Goal: Task Accomplishment & Management: Manage account settings

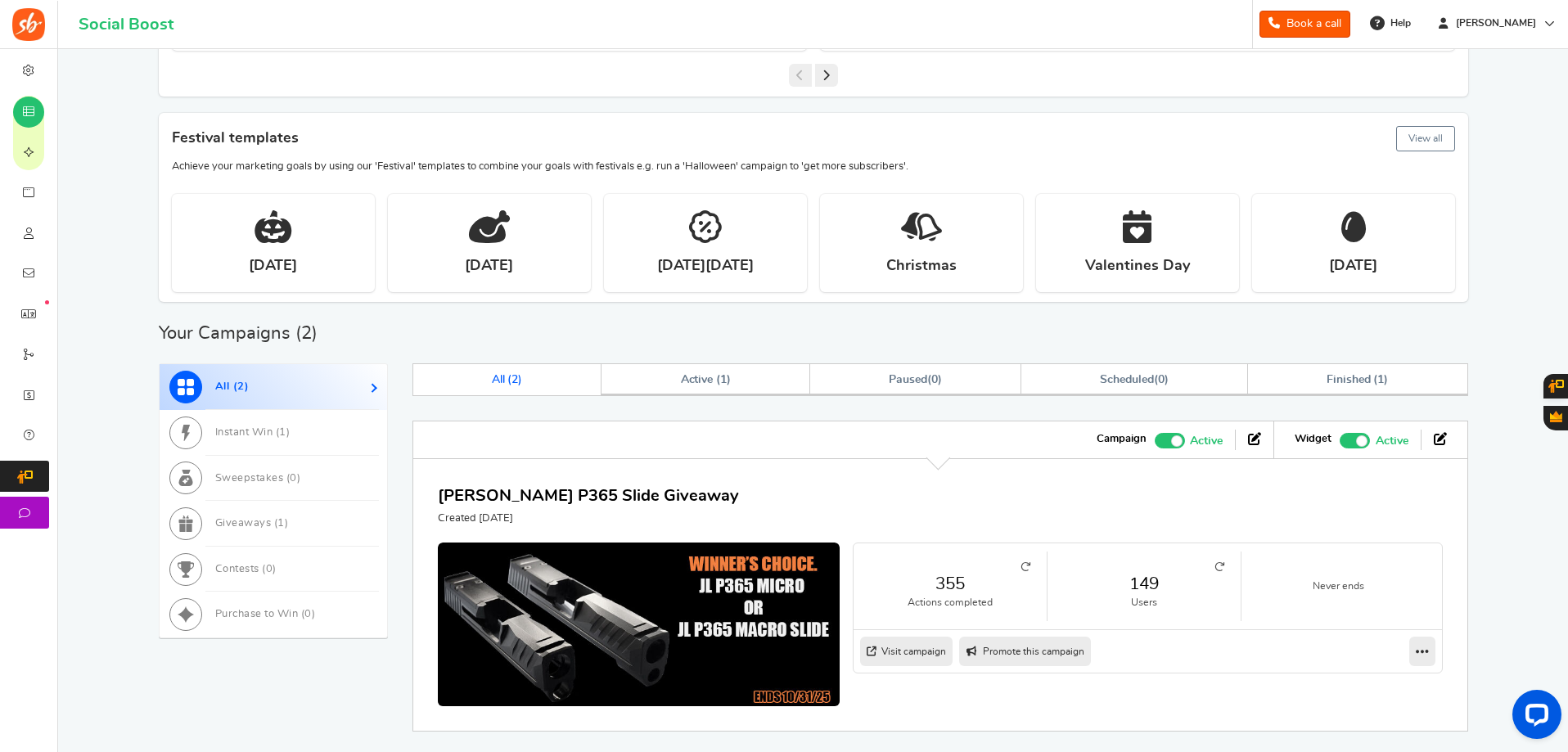
click at [1157, 579] on link "149" at bounding box center [1144, 584] width 160 height 24
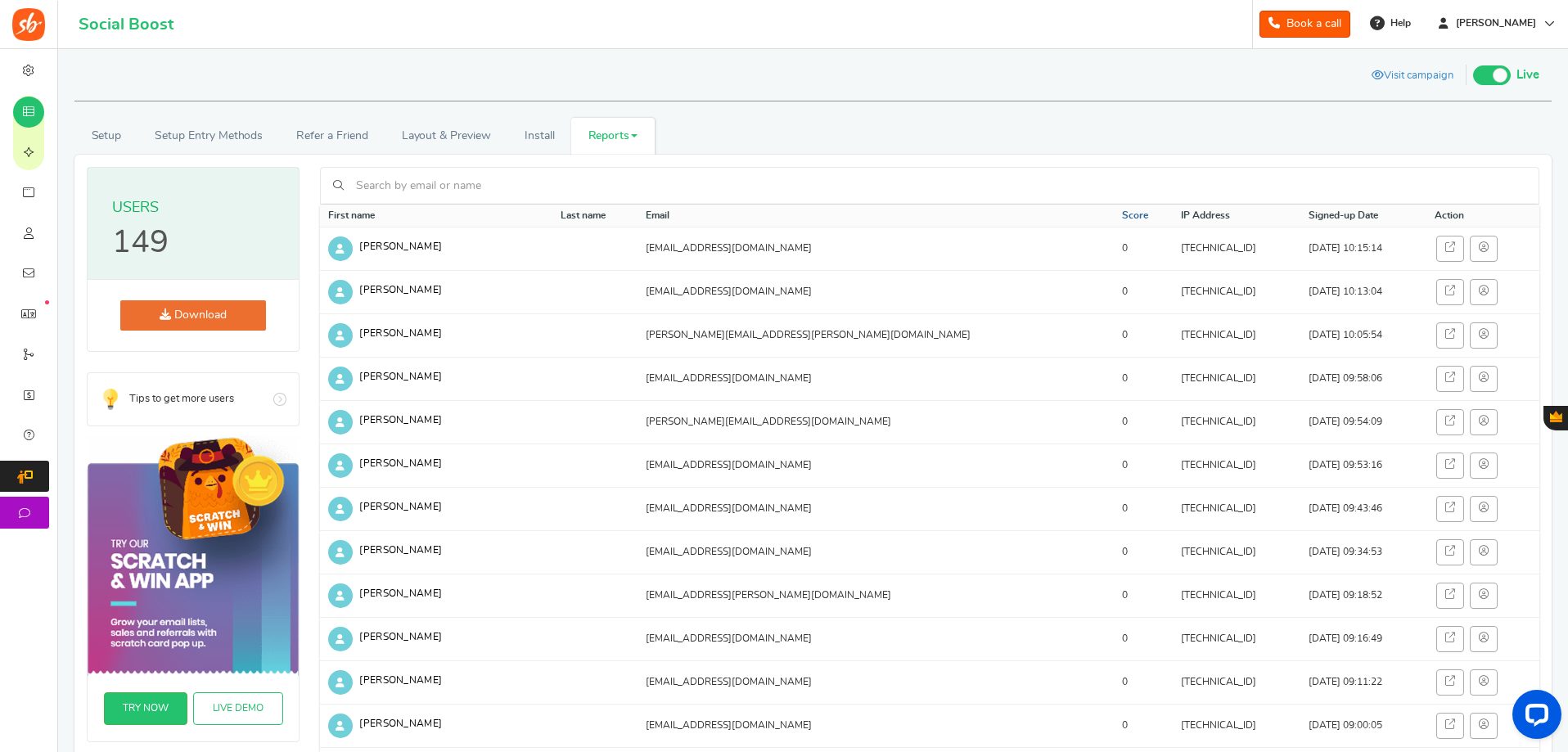
click at [1122, 209] on link "Score" at bounding box center [1135, 215] width 27 height 14
click at [1121, 213] on link "Score" at bounding box center [1133, 215] width 27 height 14
click at [1121, 214] on link "Score" at bounding box center [1133, 215] width 27 height 14
click at [1121, 210] on link "Score" at bounding box center [1133, 215] width 27 height 14
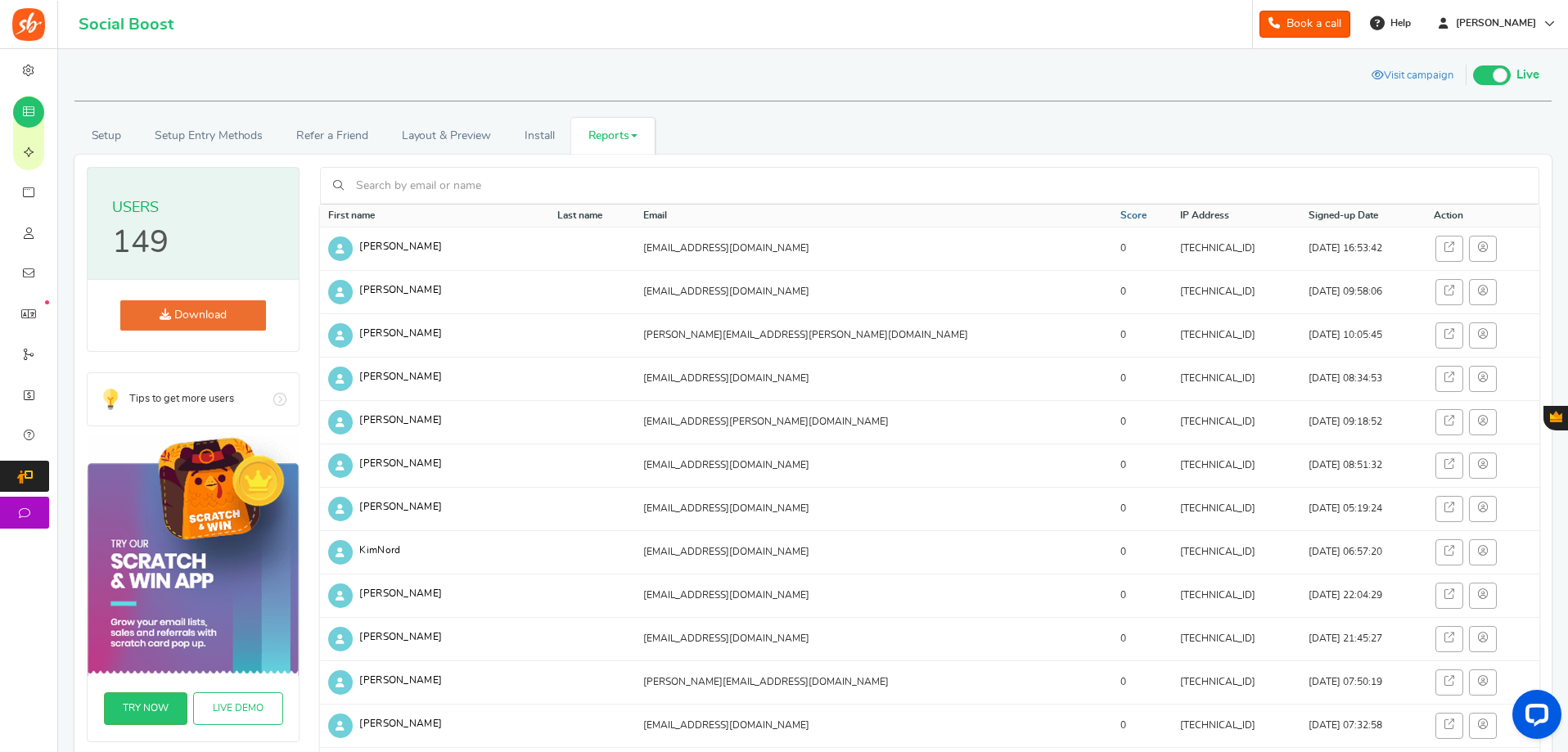
click at [1121, 210] on link "Score" at bounding box center [1133, 215] width 27 height 14
click at [413, 177] on input "text" at bounding box center [940, 186] width 1175 height 27
click at [500, 177] on input "text" at bounding box center [940, 186] width 1175 height 27
click at [1121, 214] on link "Score" at bounding box center [1133, 215] width 27 height 14
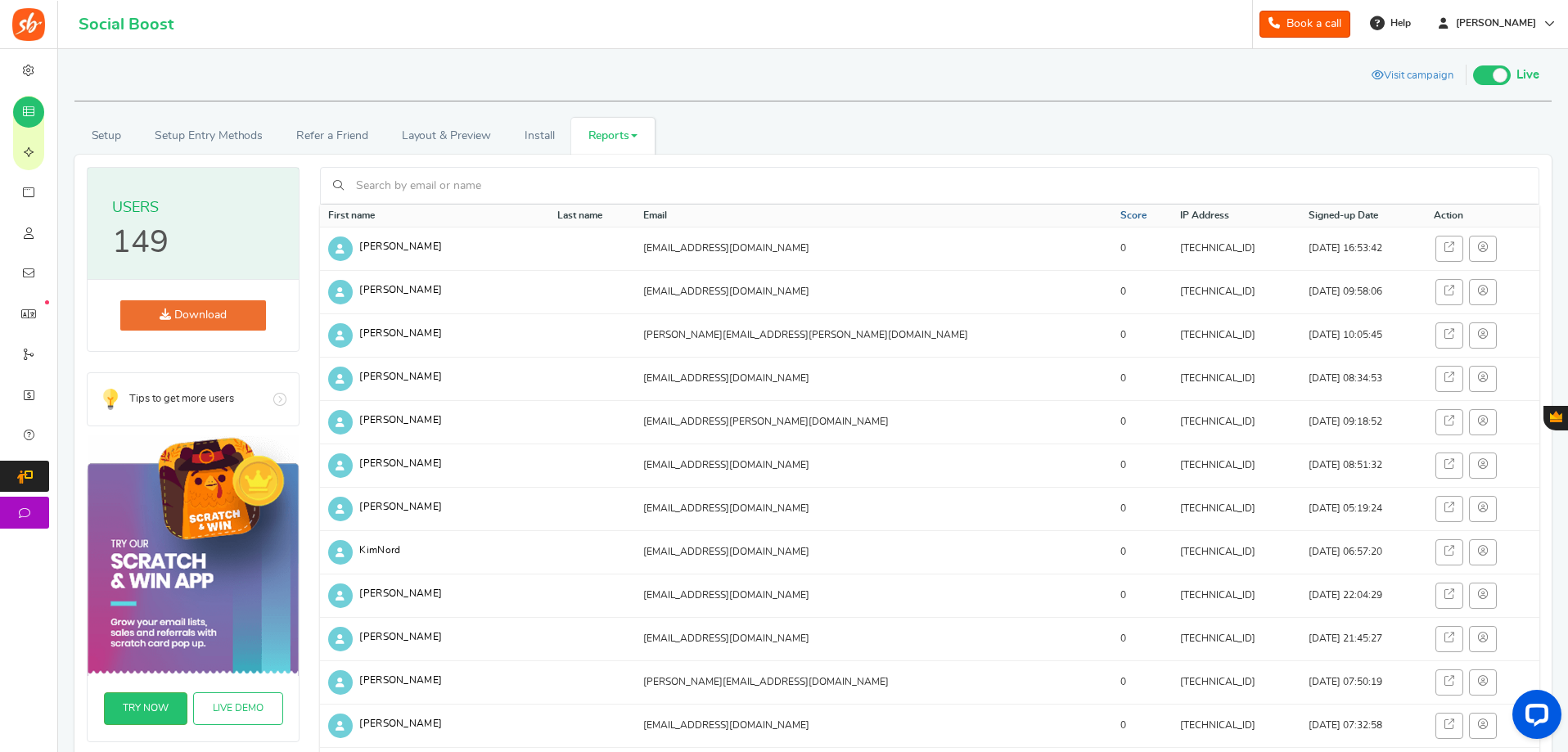
click at [1121, 214] on link "Score" at bounding box center [1133, 215] width 27 height 14
click at [1121, 218] on link "Score" at bounding box center [1133, 215] width 27 height 14
click at [1121, 220] on link "Score" at bounding box center [1133, 215] width 27 height 14
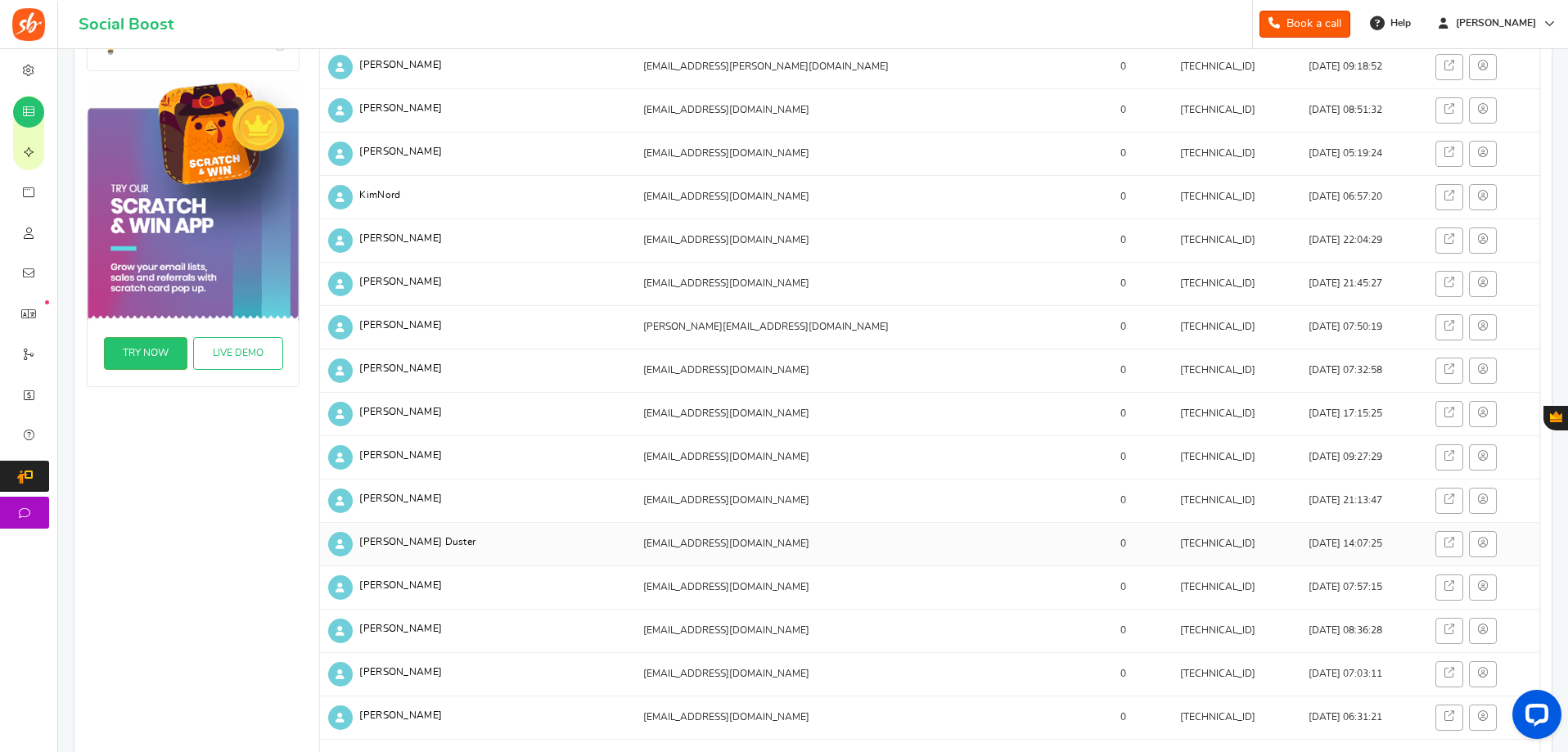
scroll to position [573, 0]
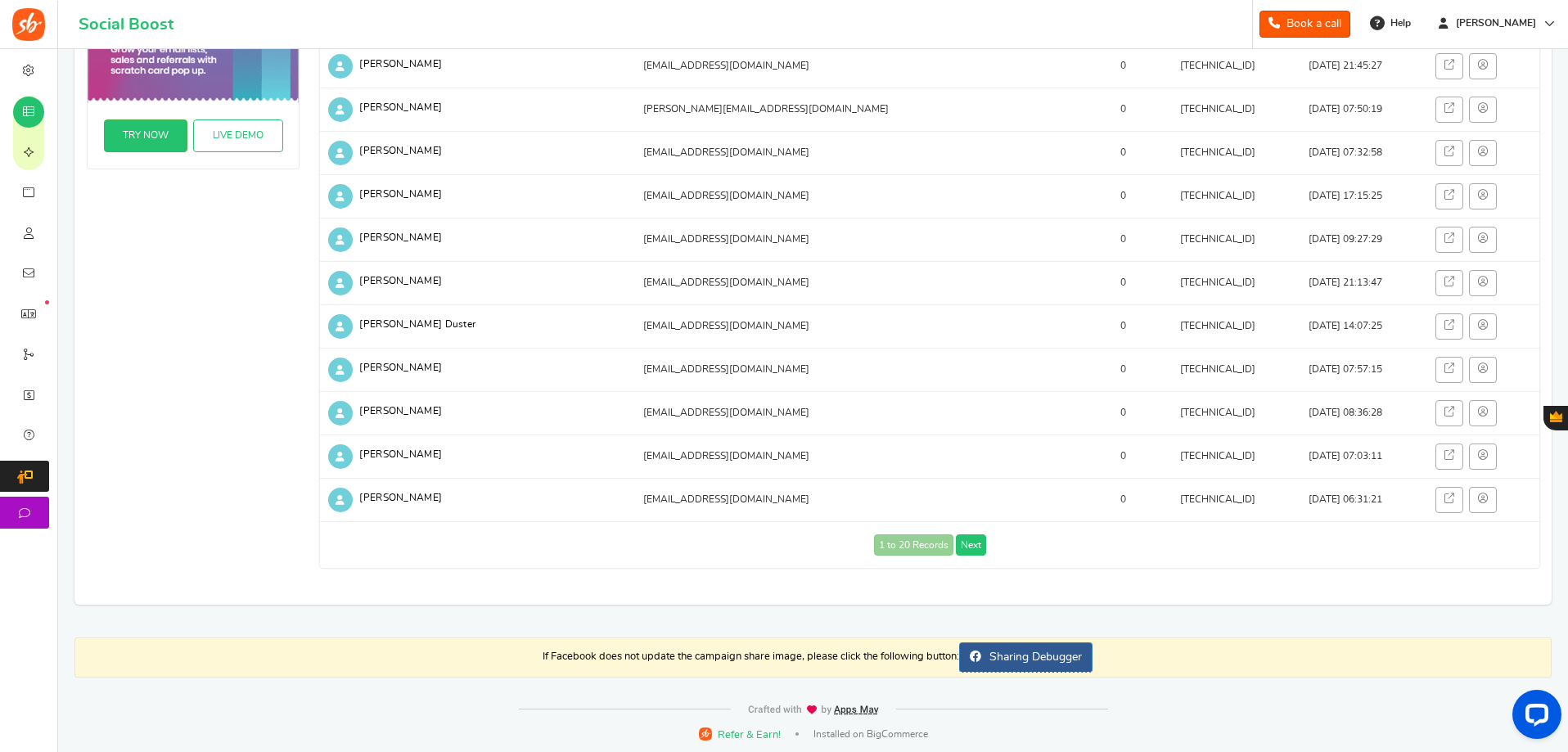
click at [977, 543] on link "Next" at bounding box center [971, 544] width 30 height 21
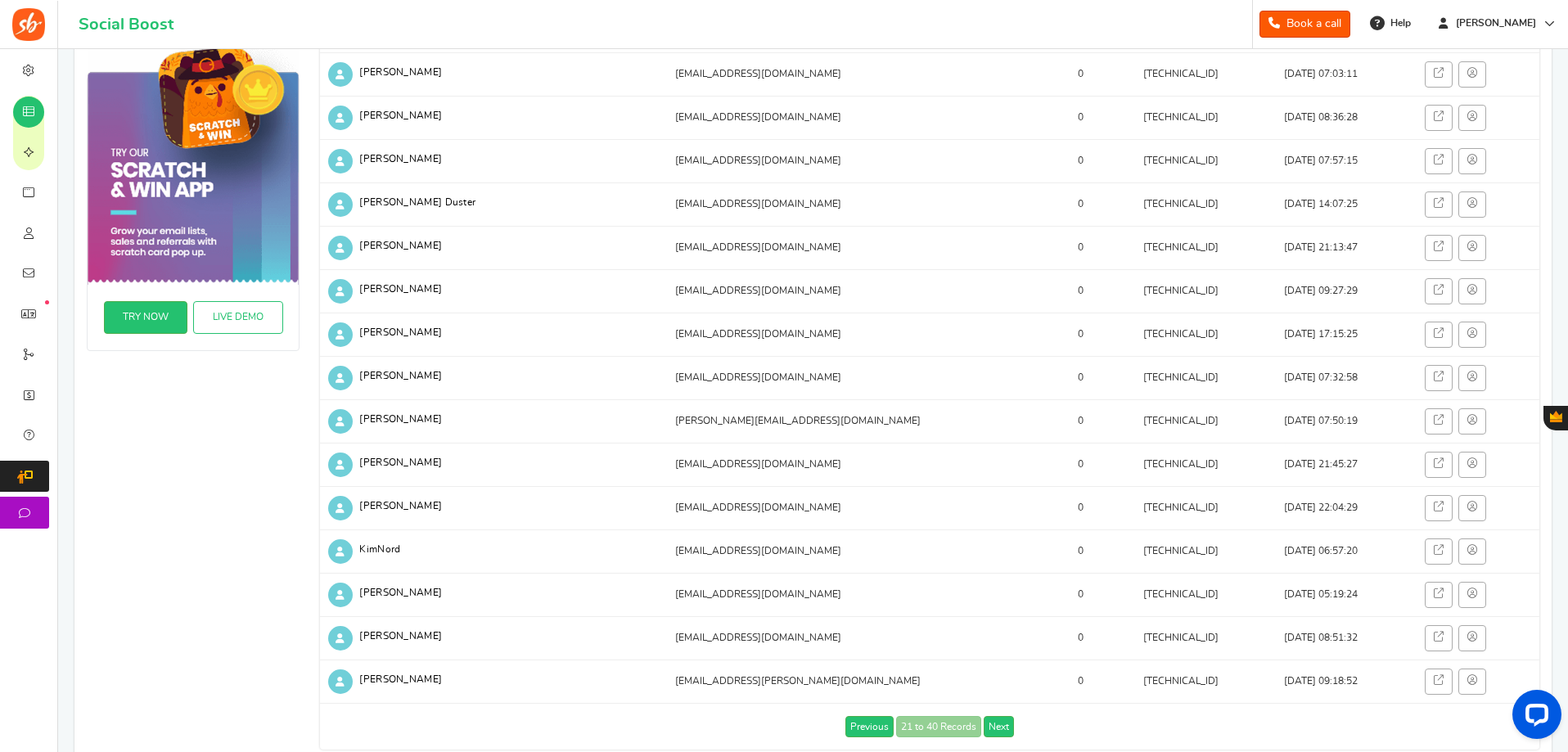
scroll to position [0, 0]
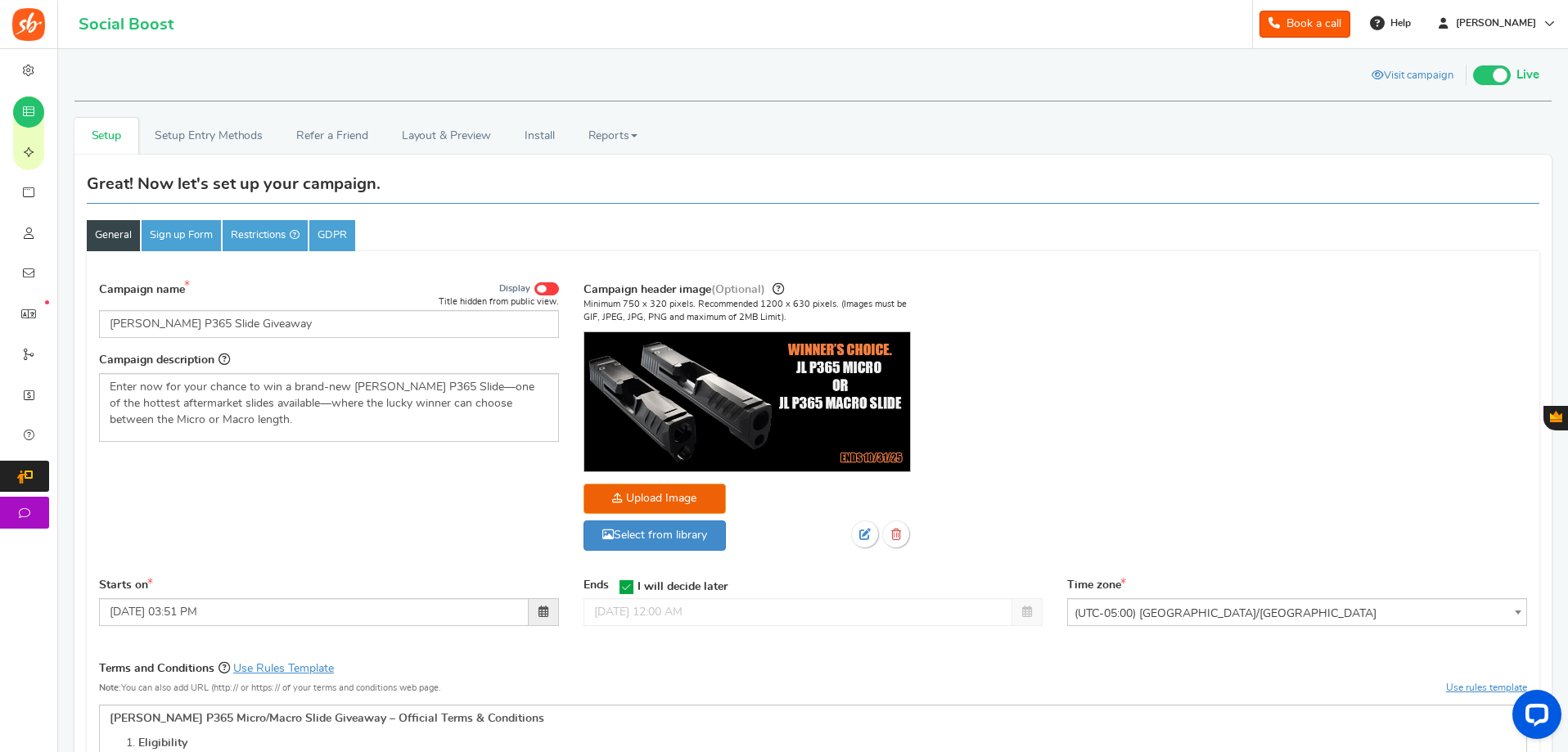
click at [0, 0] on span "Users" at bounding box center [0, 0] width 0 height 0
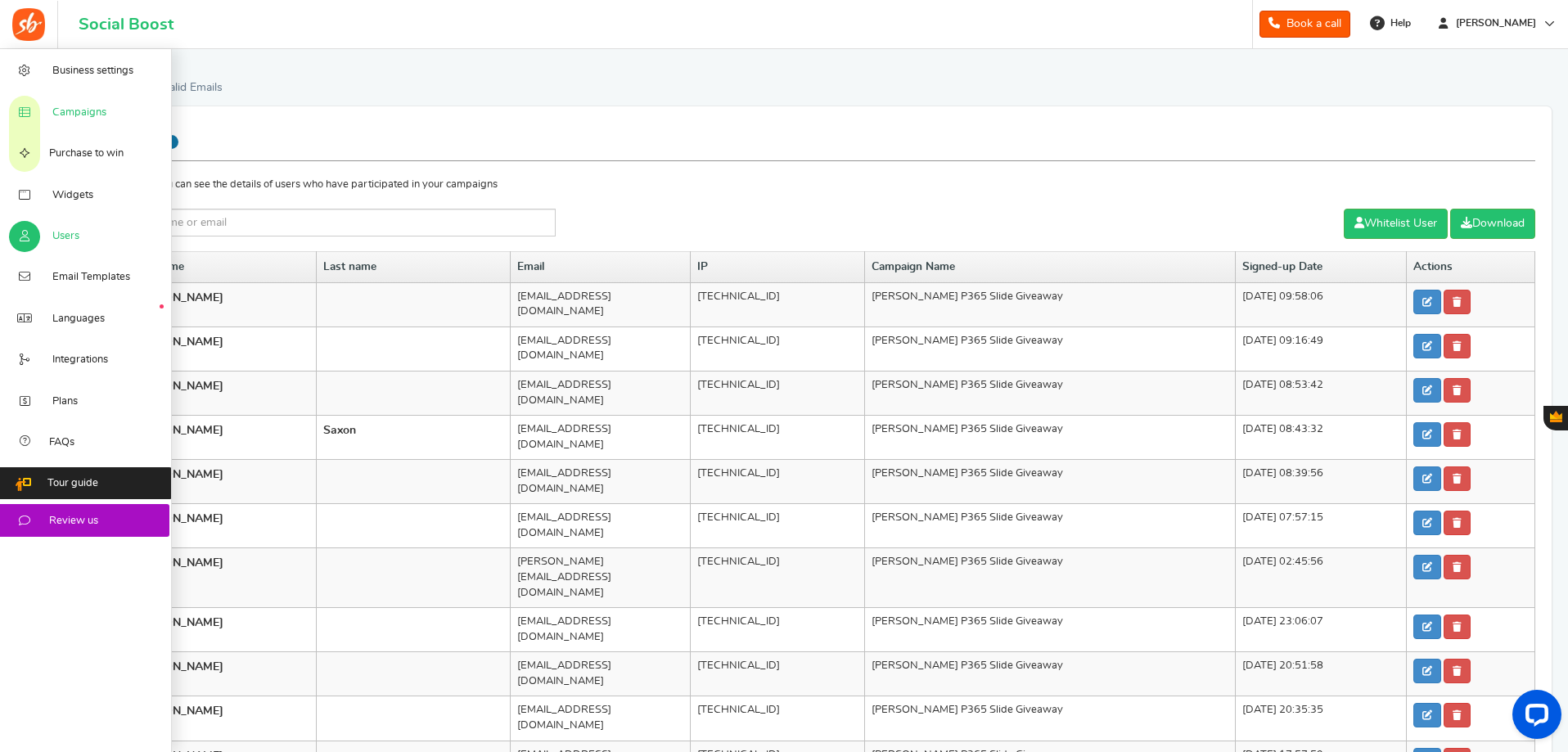
click at [81, 113] on span "Campaigns" at bounding box center [79, 113] width 54 height 15
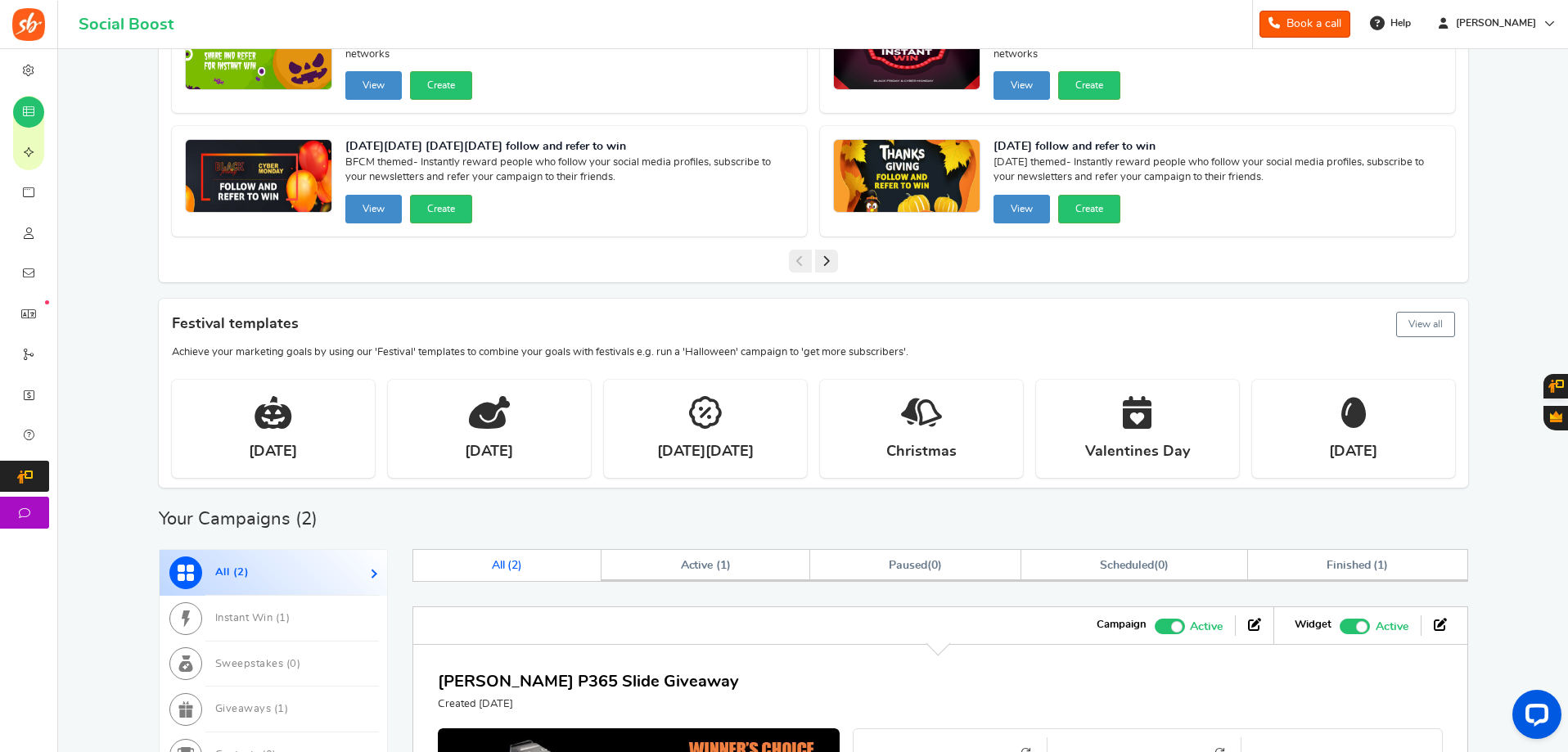
scroll to position [491, 0]
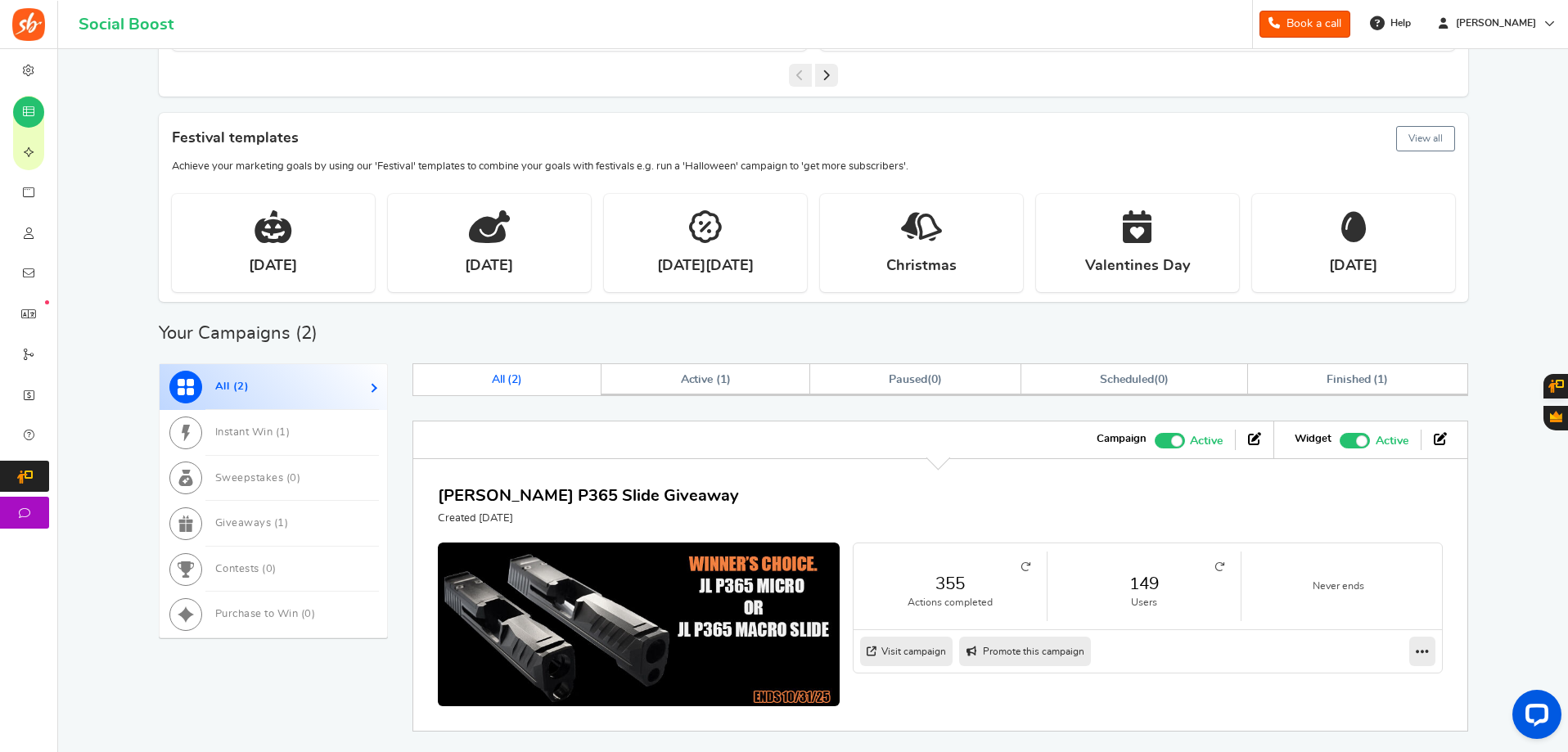
click at [1151, 587] on link "149" at bounding box center [1144, 584] width 160 height 24
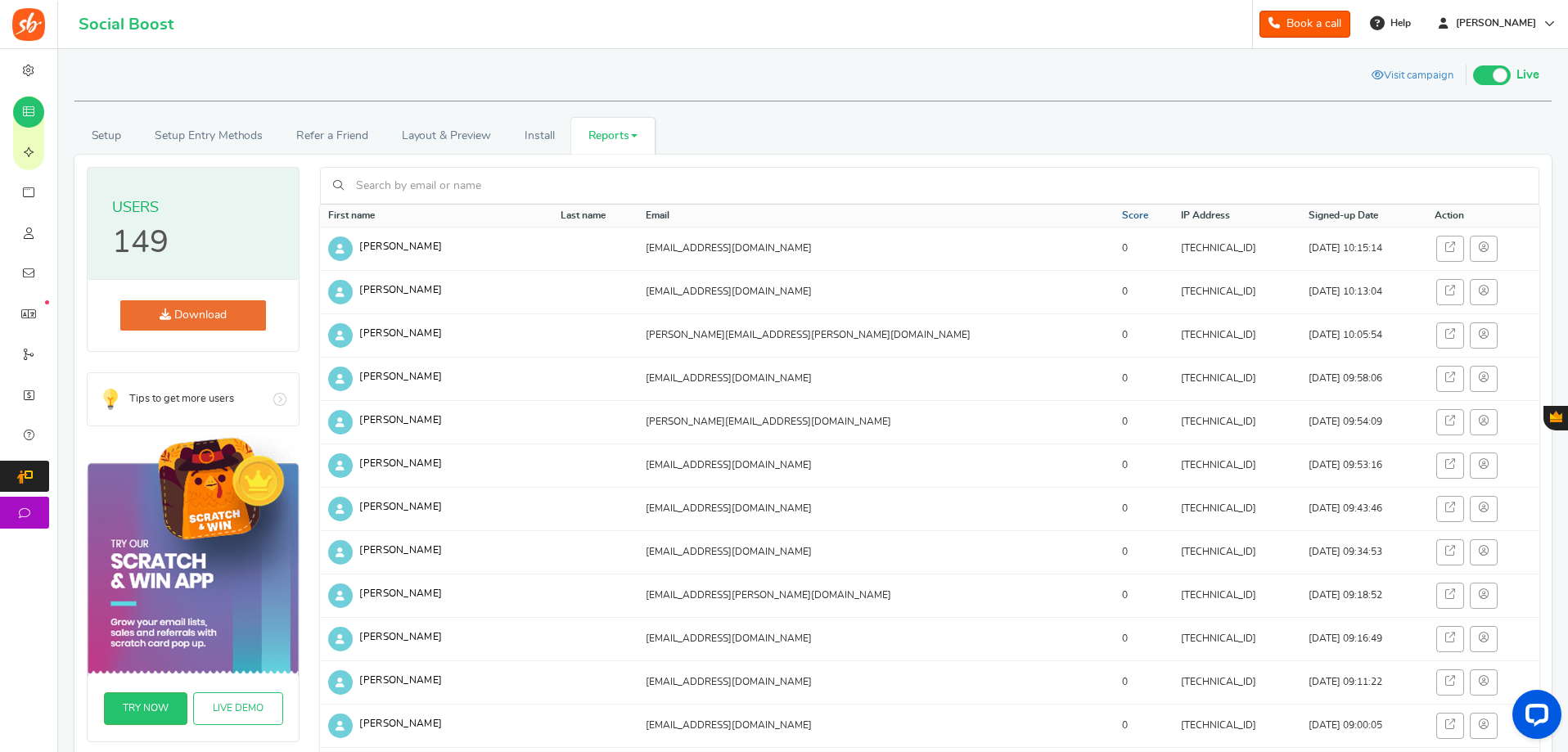
click at [1122, 211] on link "Score" at bounding box center [1135, 215] width 27 height 14
click at [1121, 211] on link "Score" at bounding box center [1133, 215] width 27 height 14
click at [1121, 217] on link "Score" at bounding box center [1133, 215] width 27 height 14
click at [720, 210] on th "Email" at bounding box center [874, 216] width 478 height 23
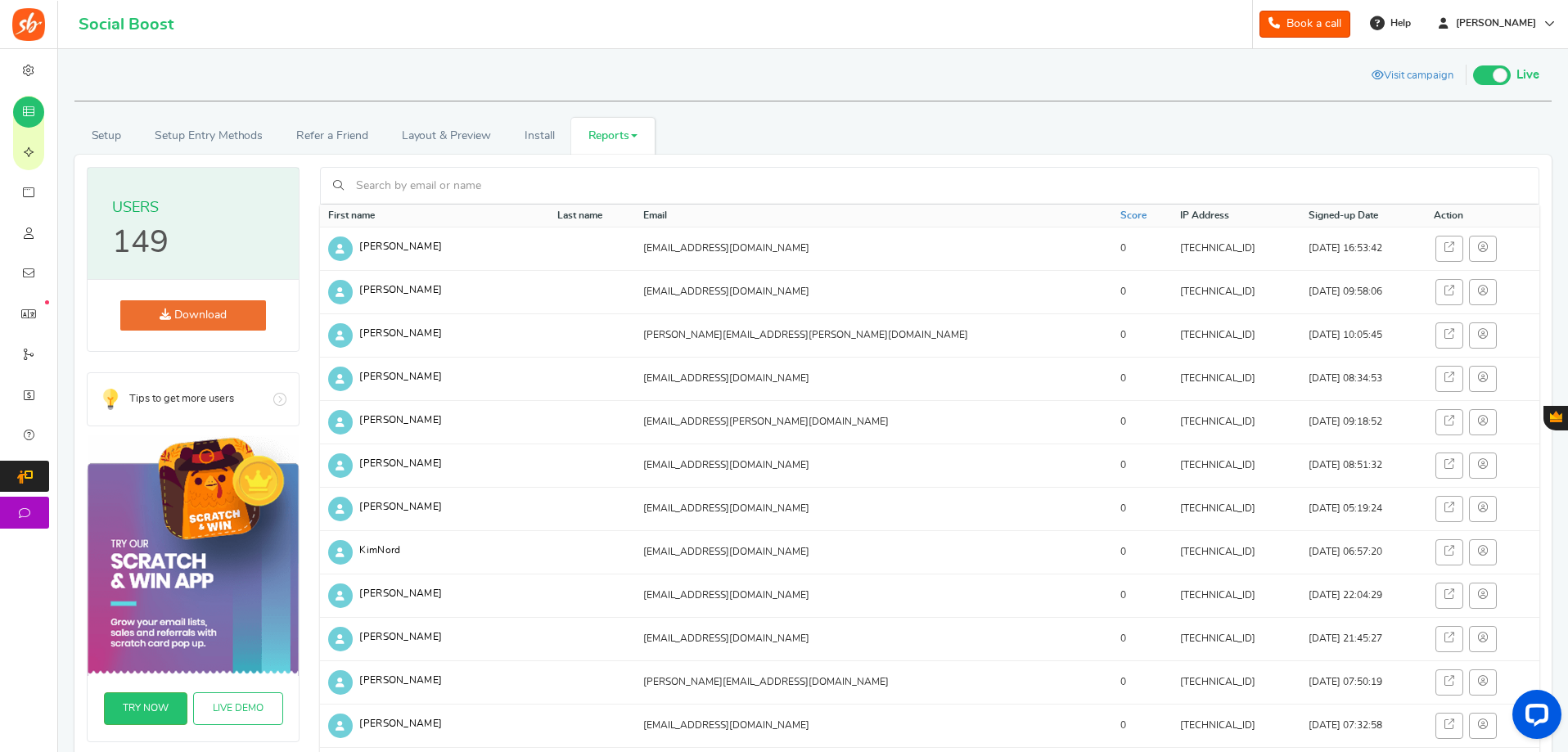
click at [618, 222] on th "Last name" at bounding box center [592, 216] width 86 height 23
click at [612, 209] on th "Last name" at bounding box center [592, 216] width 86 height 23
